Goal: Information Seeking & Learning: Learn about a topic

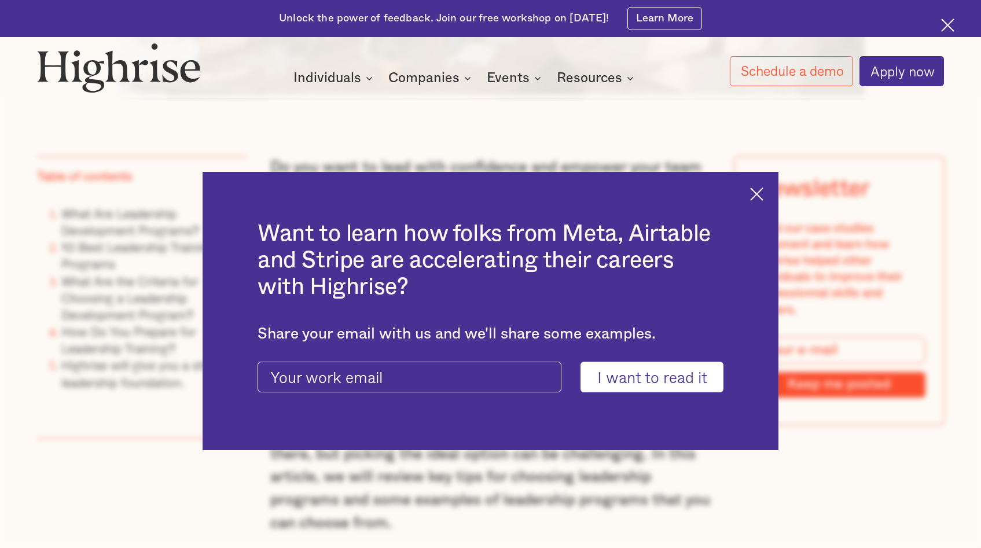
scroll to position [970, 0]
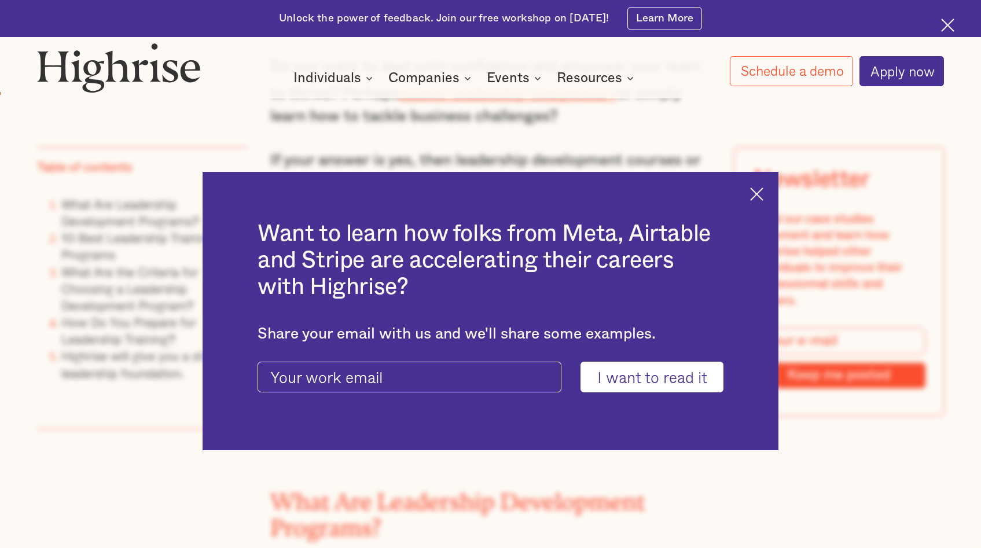
click at [763, 197] on img at bounding box center [756, 193] width 13 height 13
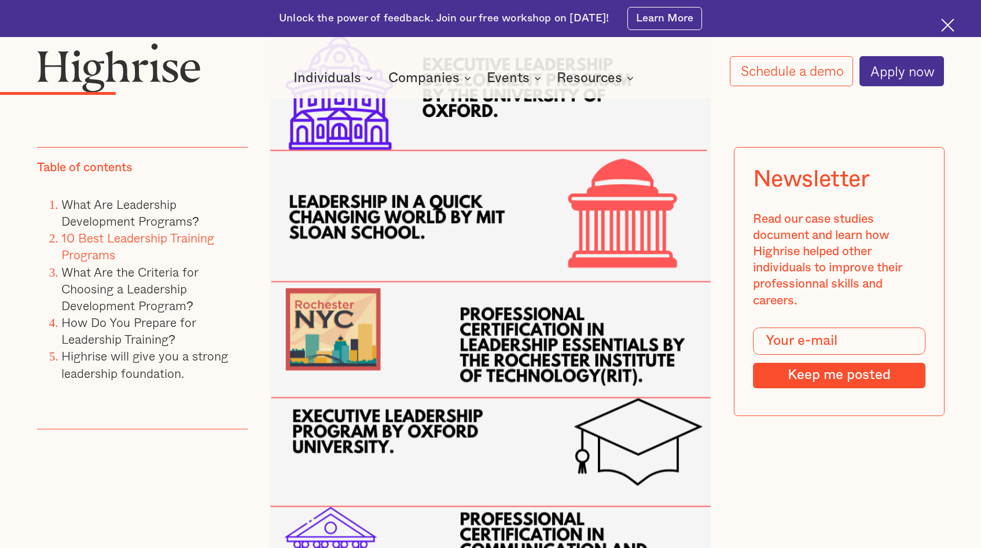
scroll to position [2431, 0]
click at [633, 202] on img at bounding box center [490, 208] width 440 height 1101
click at [348, 215] on img at bounding box center [490, 208] width 440 height 1101
click at [348, 214] on img at bounding box center [490, 208] width 440 height 1101
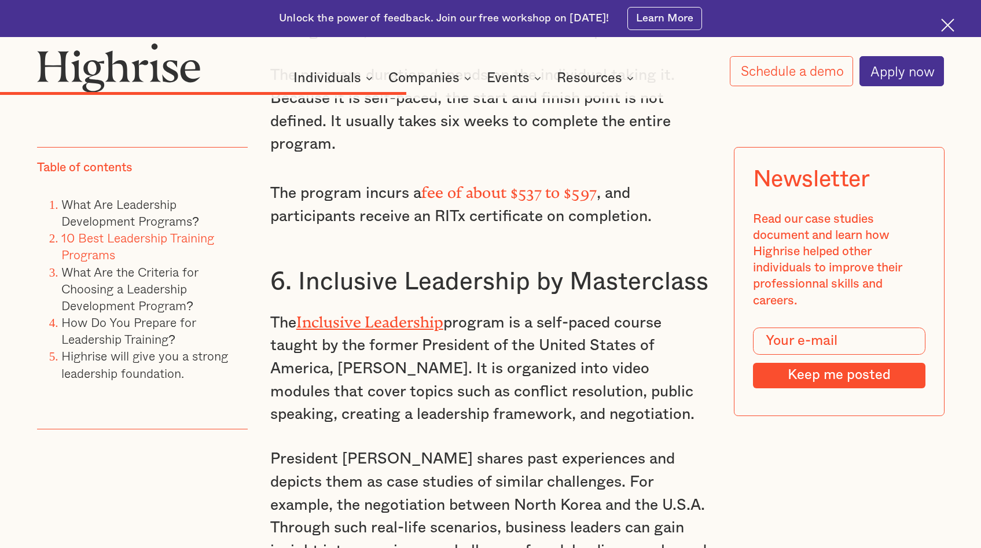
scroll to position [6158, 0]
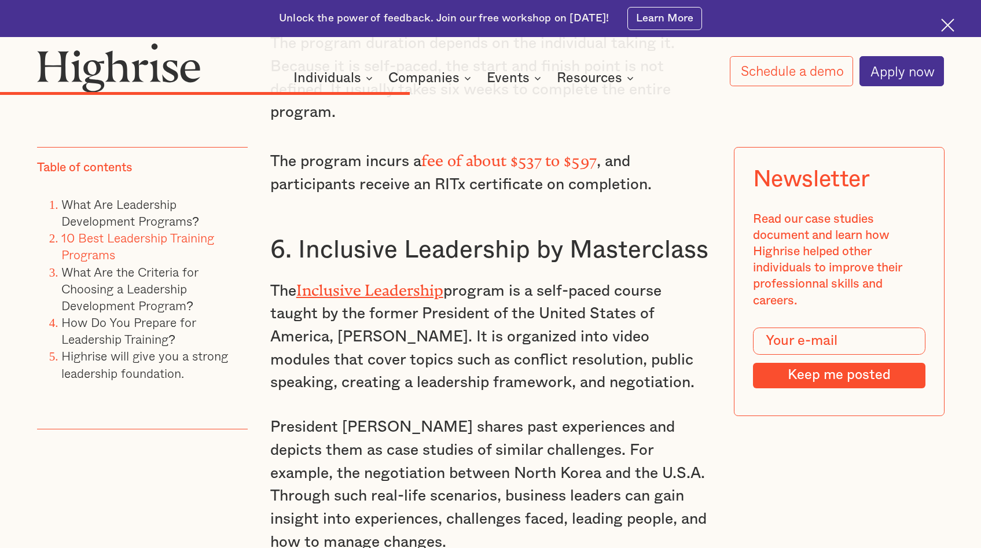
scroll to position [6132, 0]
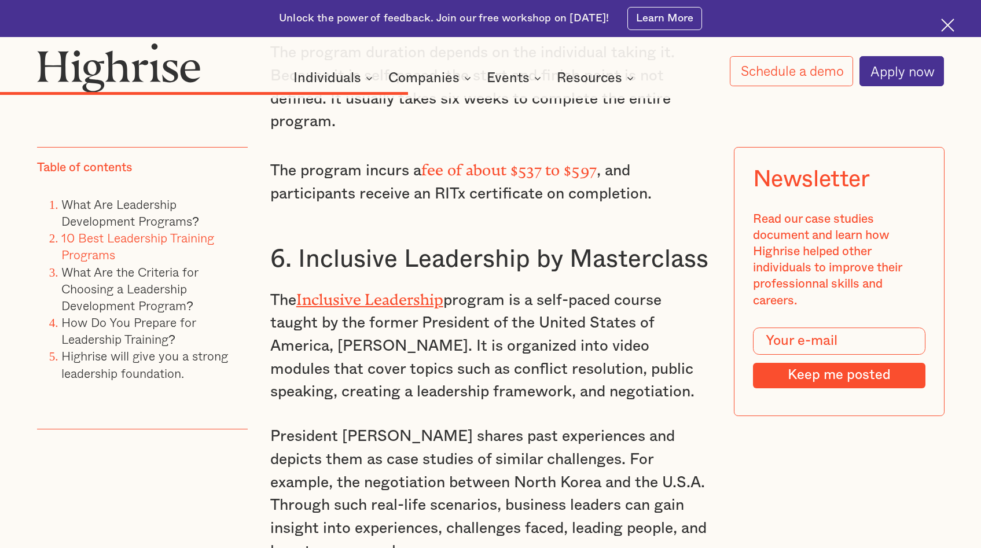
click at [356, 291] on link "Inclusive Leadership" at bounding box center [369, 296] width 147 height 10
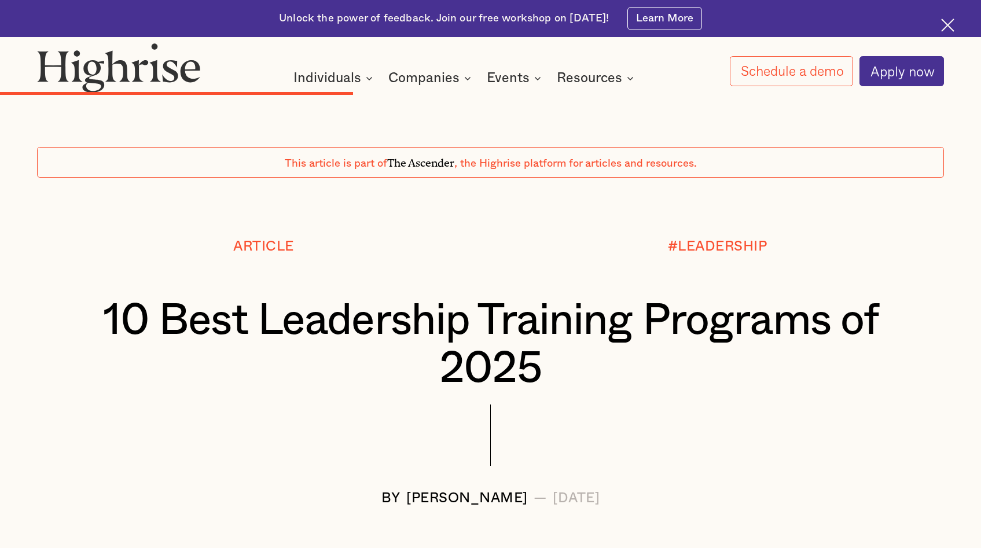
scroll to position [5017, 0]
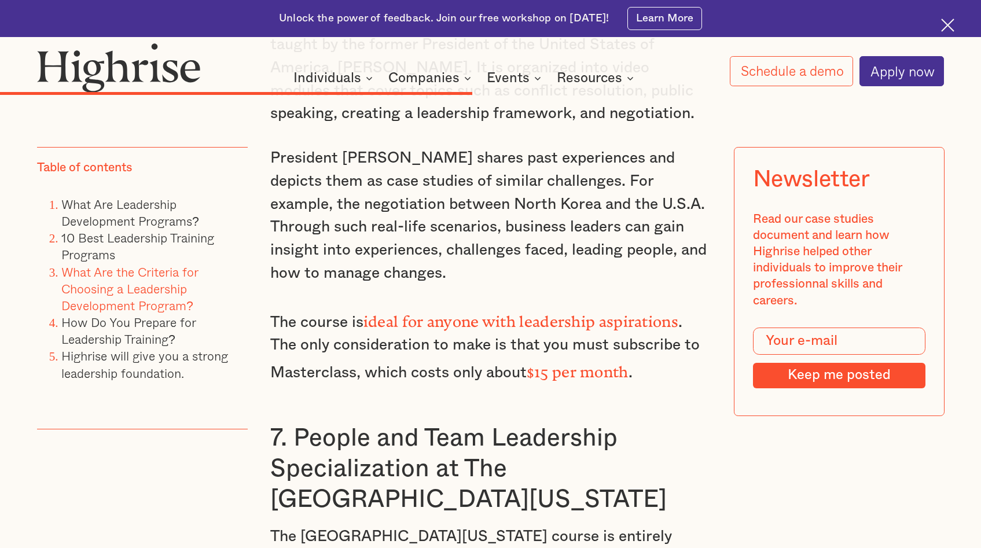
scroll to position [6406, 0]
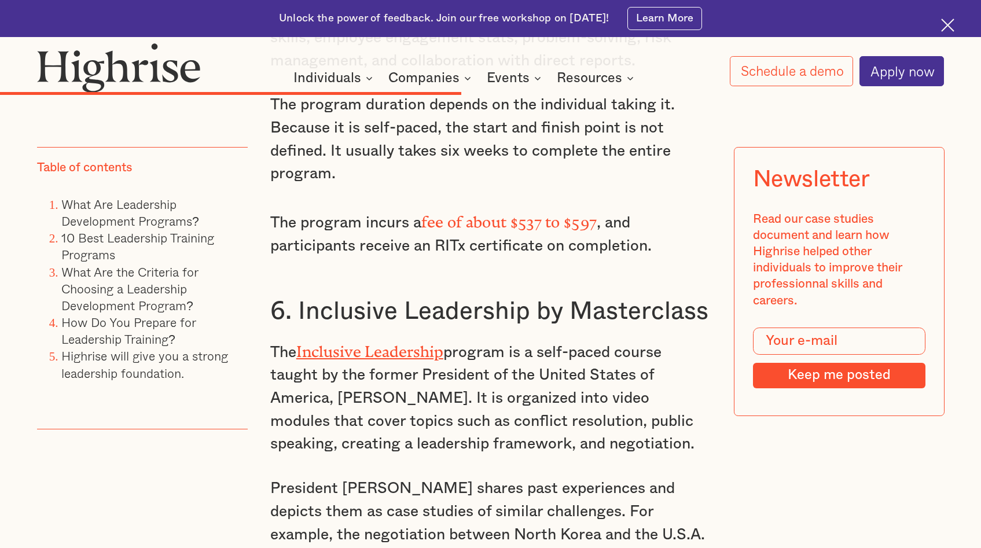
scroll to position [6080, 0]
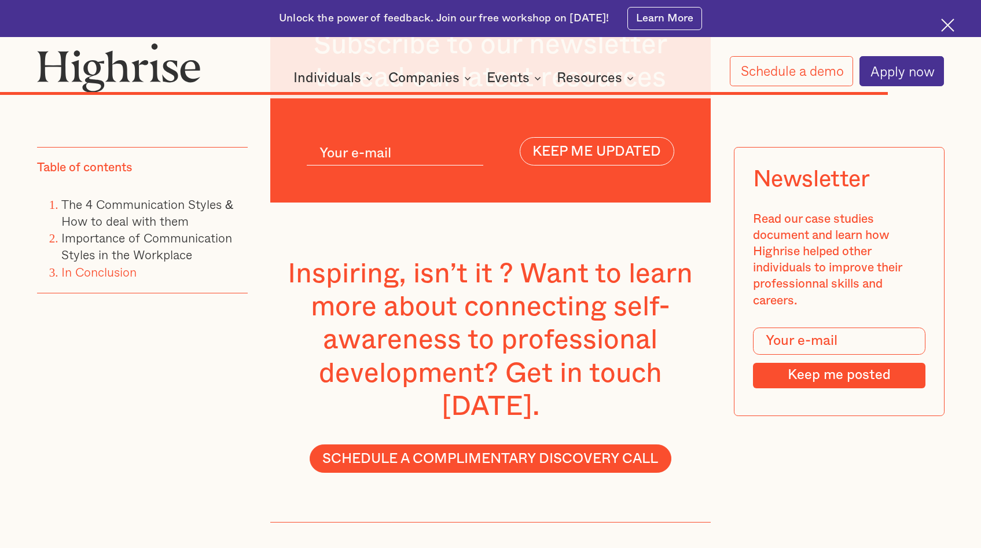
scroll to position [7224, 0]
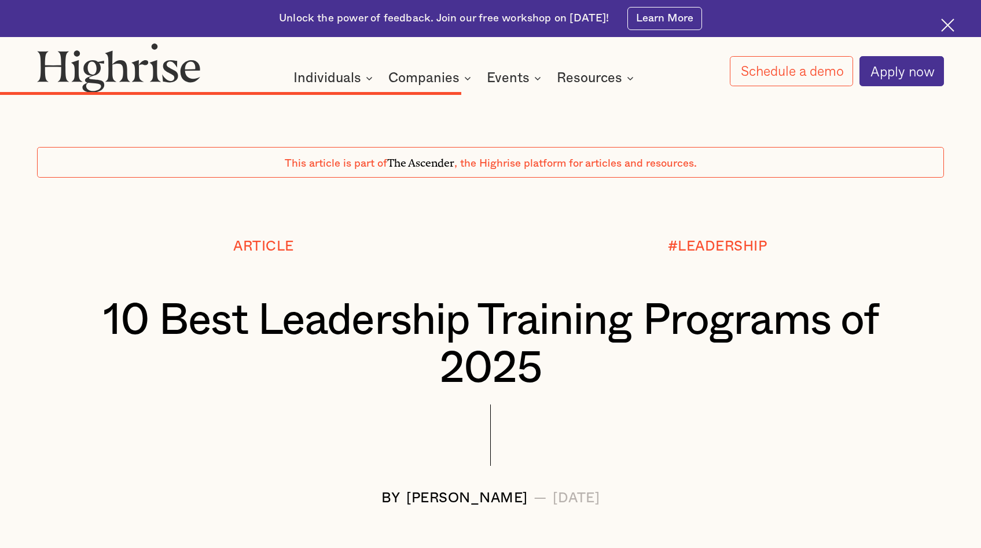
scroll to position [6080, 0]
